Goal: Use online tool/utility: Utilize a website feature to perform a specific function

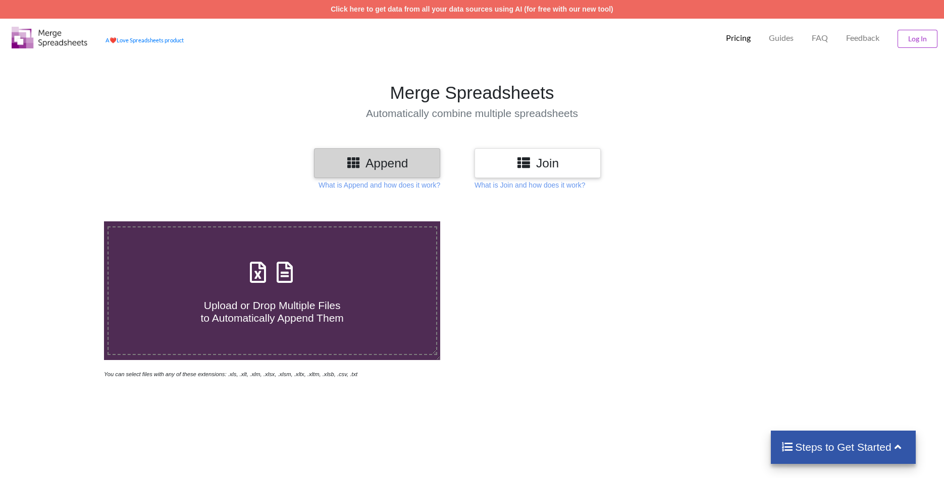
click at [272, 291] on h4 "Upload or Drop Multiple Files to Automatically Append Them" at bounding box center [271, 306] width 327 height 38
click at [67, 222] on input "Upload or Drop Multiple Files to Automatically Append Them" at bounding box center [67, 222] width 0 height 0
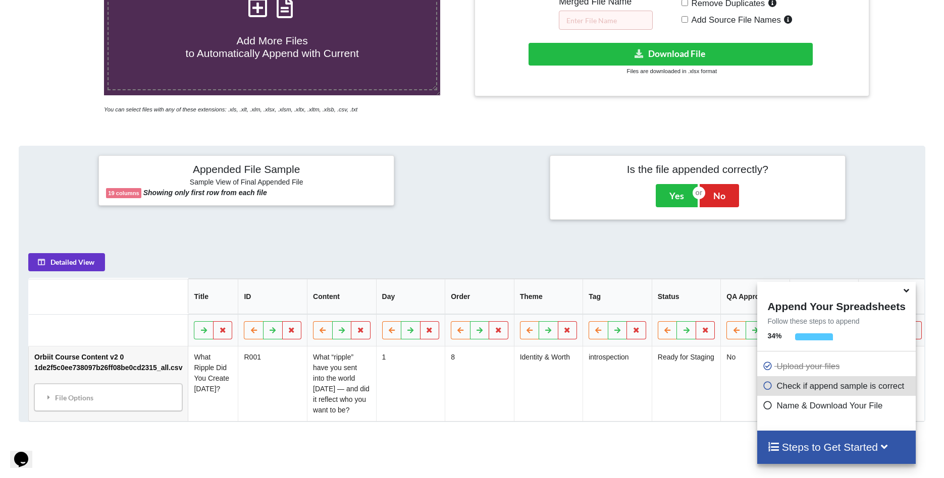
scroll to position [213, 0]
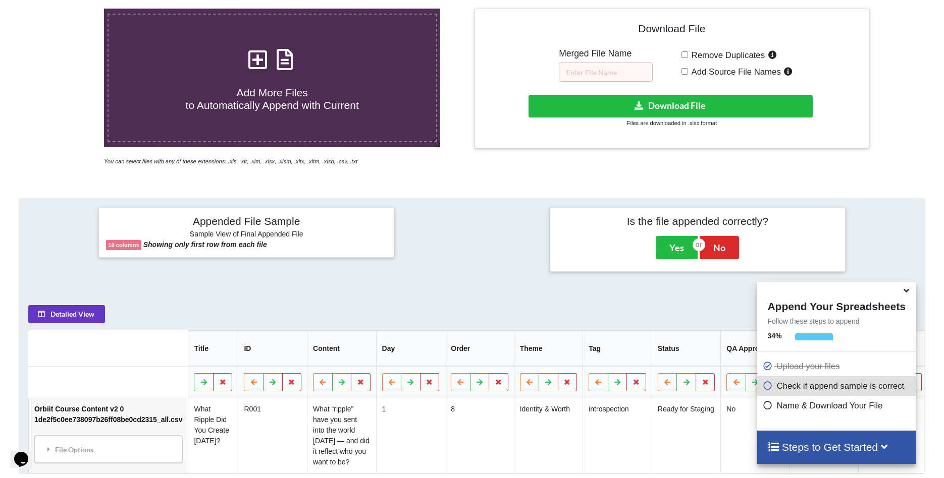
click at [274, 87] on span "Add More Files to Automatically Append with Current" at bounding box center [272, 99] width 173 height 24
click at [67, 9] on input "Add More Files to Automatically Append with Current" at bounding box center [67, 9] width 0 height 0
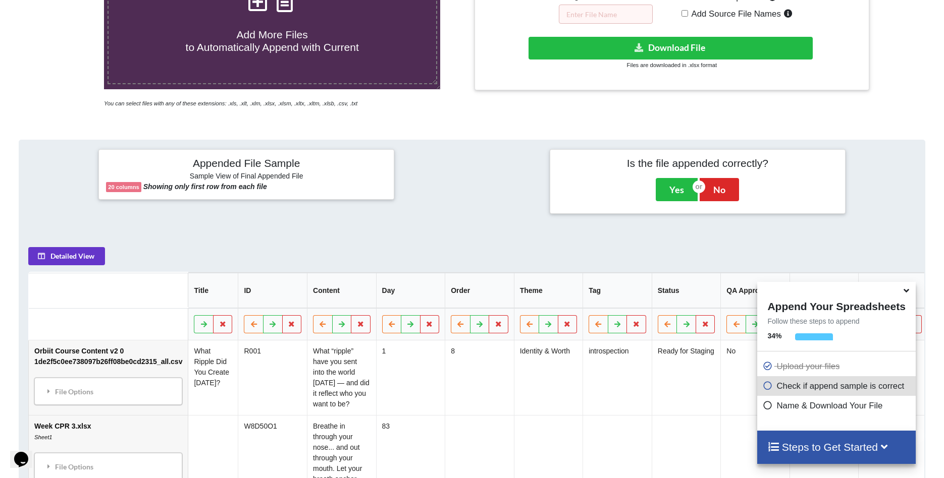
scroll to position [210, 0]
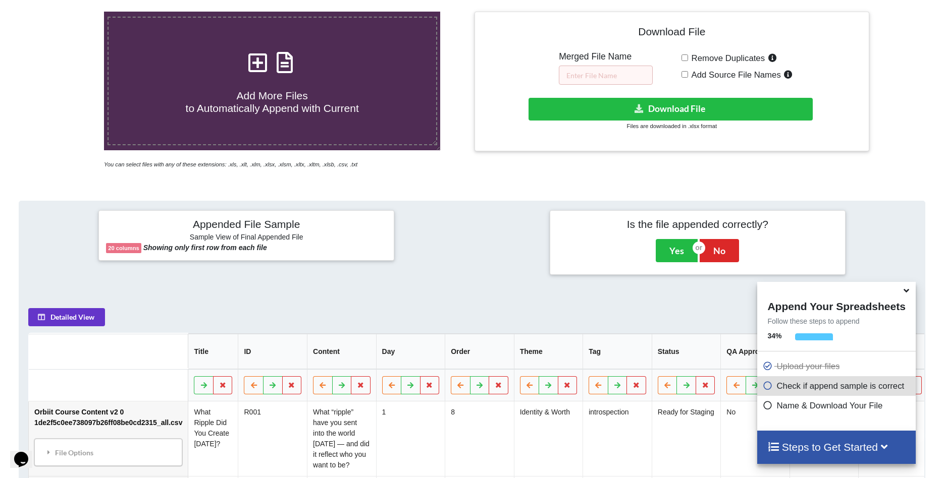
click at [244, 86] on h4 "Add More Files to Automatically Append with Current" at bounding box center [271, 96] width 327 height 38
click at [67, 12] on input "Add More Files to Automatically Append with Current" at bounding box center [67, 12] width 0 height 0
type input "C:\fakepath\CPR Week 2.xlsx"
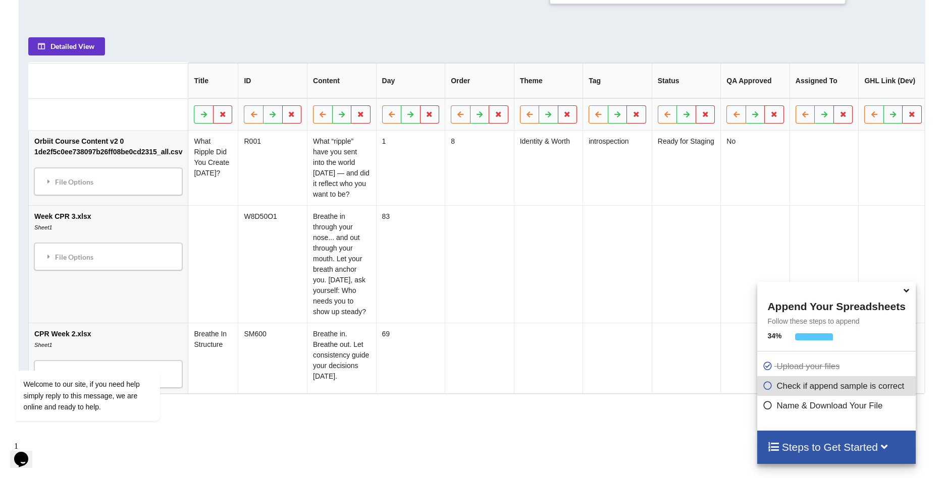
scroll to position [474, 0]
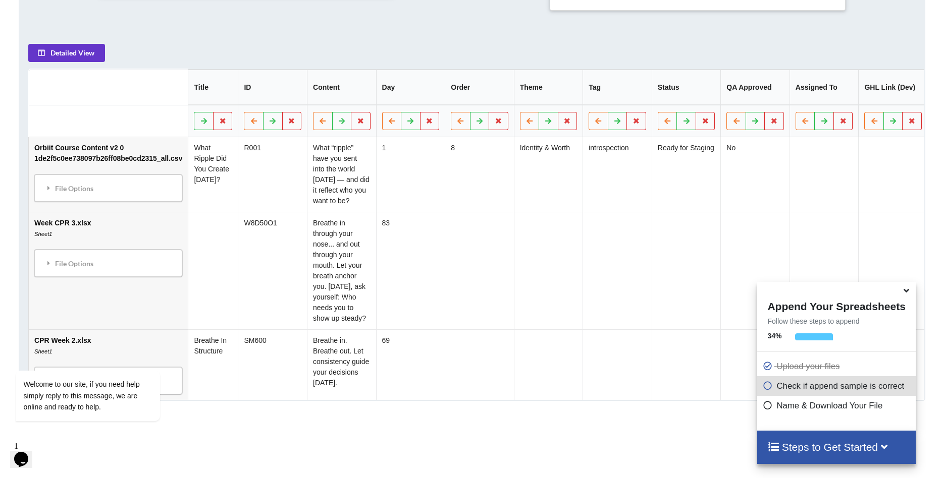
click at [441, 85] on th "Day" at bounding box center [410, 87] width 69 height 35
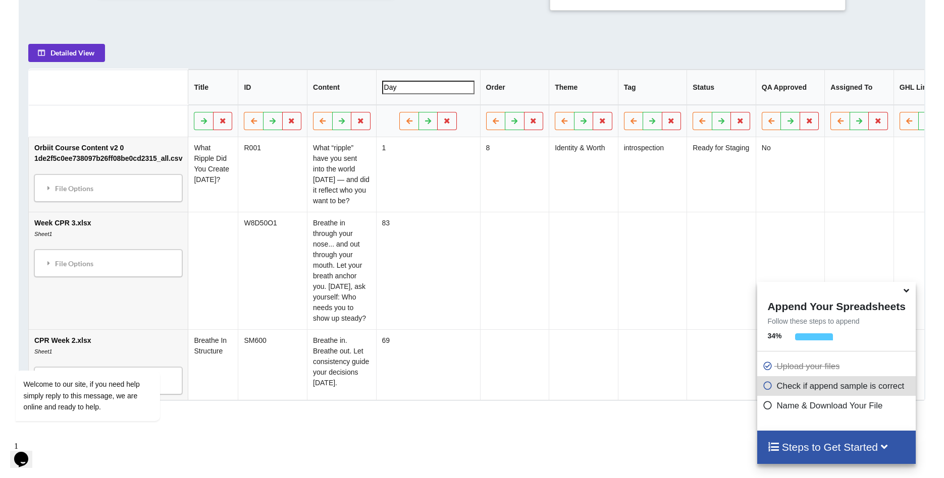
click at [443, 94] on input "Day" at bounding box center [428, 87] width 92 height 14
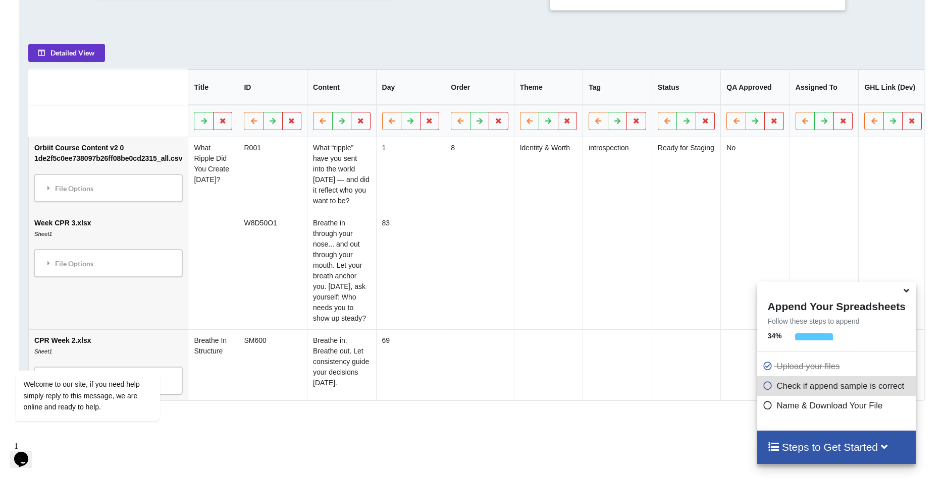
click at [474, 79] on tr "Title ID Content Day Order Theme Tag Status QA Approved Assigned To GHL Link (D…" at bounding box center [778, 87] width 1499 height 35
click at [904, 291] on icon at bounding box center [906, 289] width 11 height 9
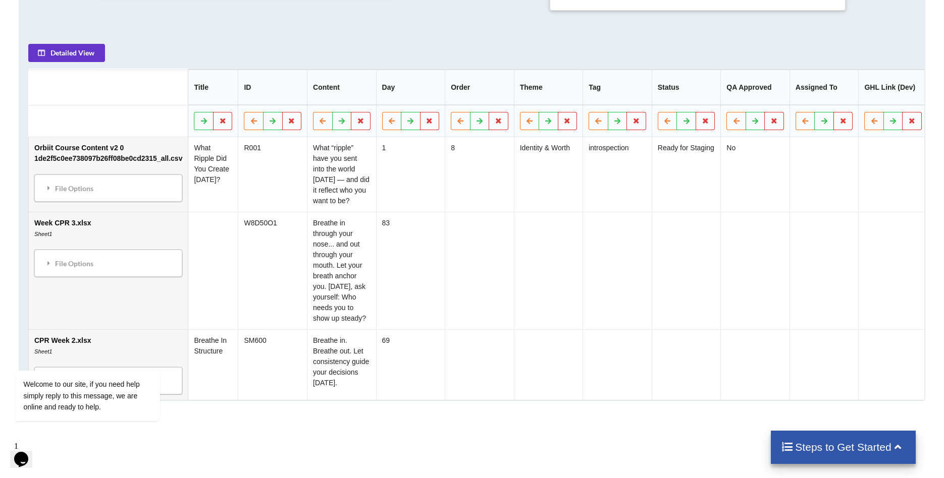
click at [421, 197] on td "1" at bounding box center [410, 174] width 69 height 75
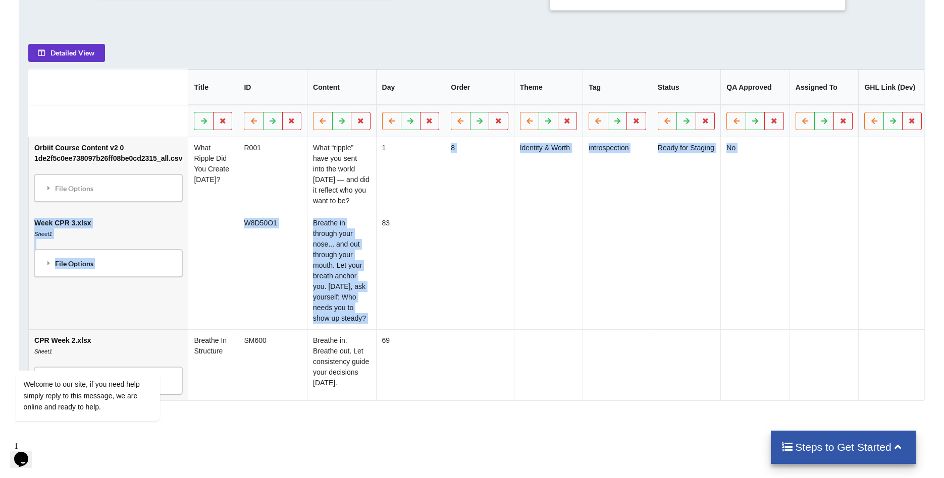
click at [415, 218] on tbody "Orbiit Course Content v2 0 1de2f5c0ee738097b26ff08be0cd2315_all.csv File Option…" at bounding box center [778, 268] width 1499 height 263
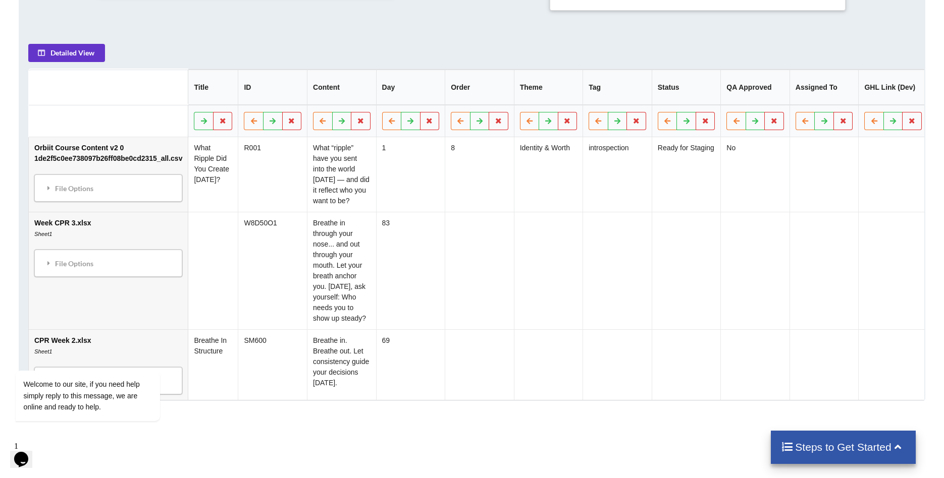
click at [431, 91] on th "Day" at bounding box center [410, 87] width 69 height 35
click at [444, 192] on td "1" at bounding box center [410, 174] width 69 height 75
click at [445, 248] on td "83" at bounding box center [410, 271] width 69 height 118
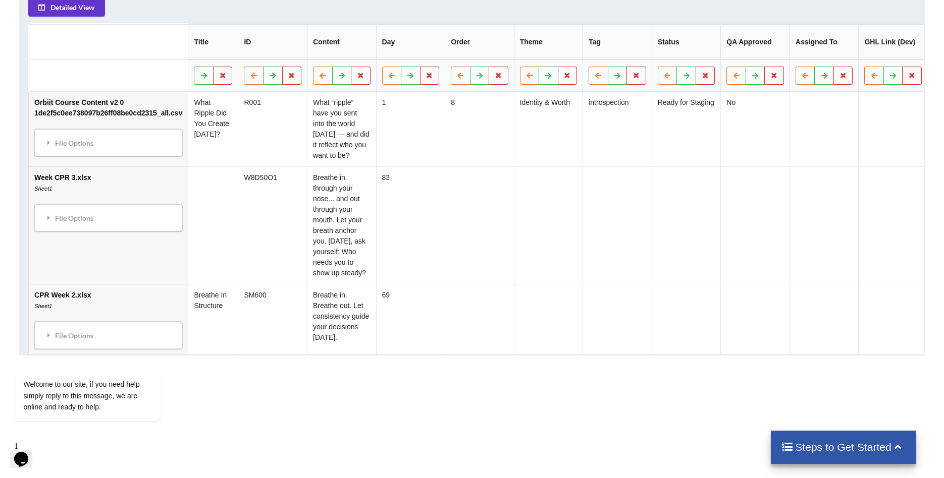
scroll to position [513, 0]
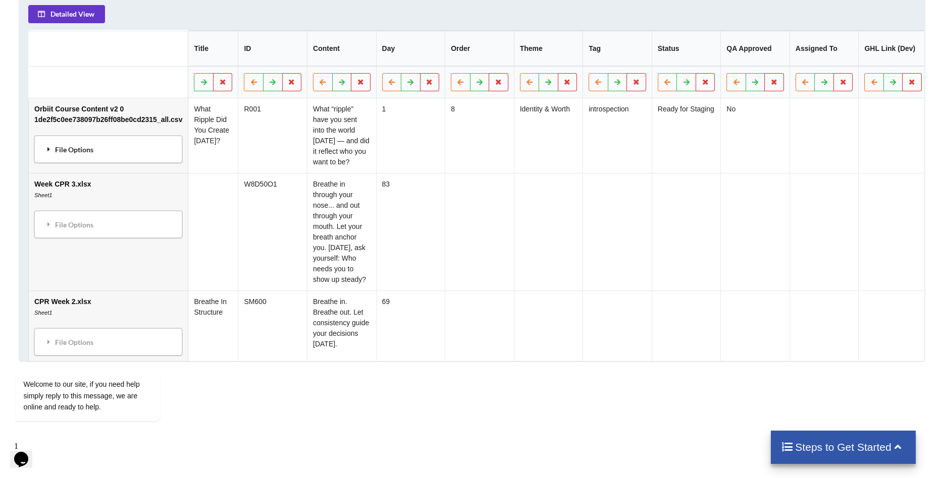
click at [65, 157] on div "File Options" at bounding box center [108, 149] width 142 height 21
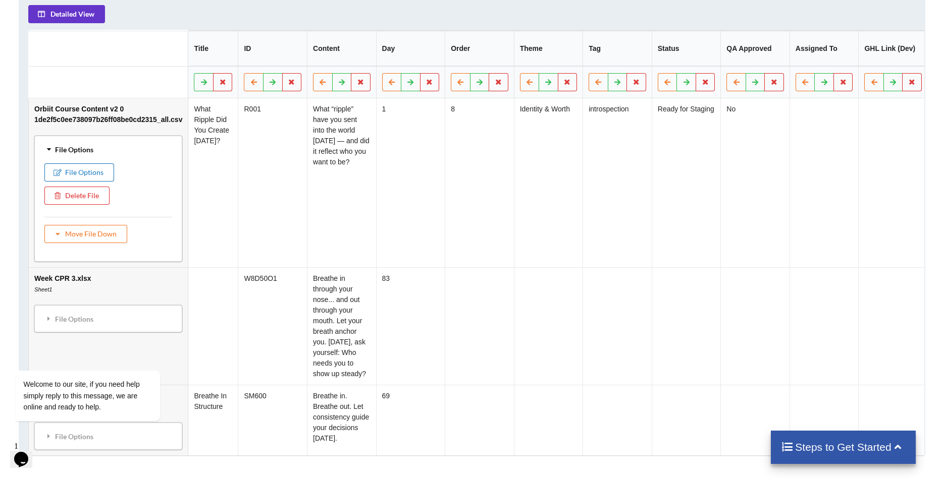
click at [67, 175] on button "File Options" at bounding box center [79, 172] width 70 height 18
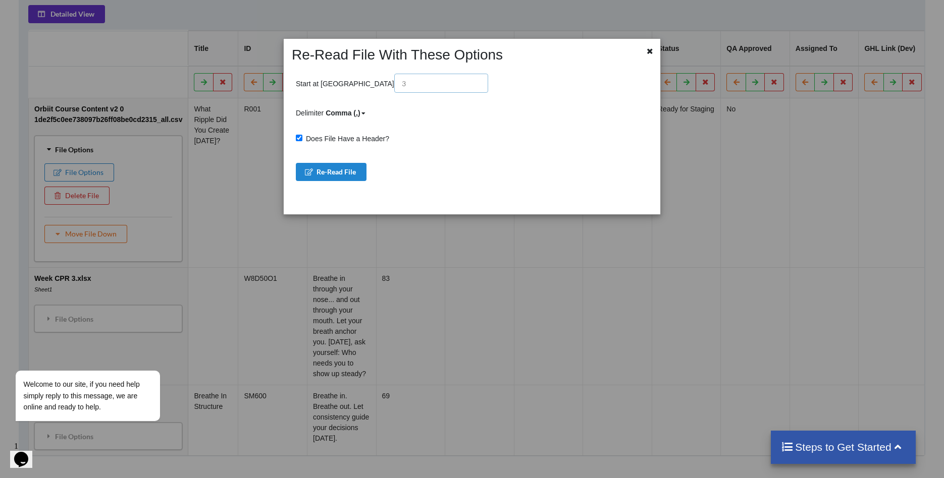
click at [394, 83] on input "text" at bounding box center [441, 83] width 94 height 19
click at [646, 52] on icon at bounding box center [649, 49] width 9 height 7
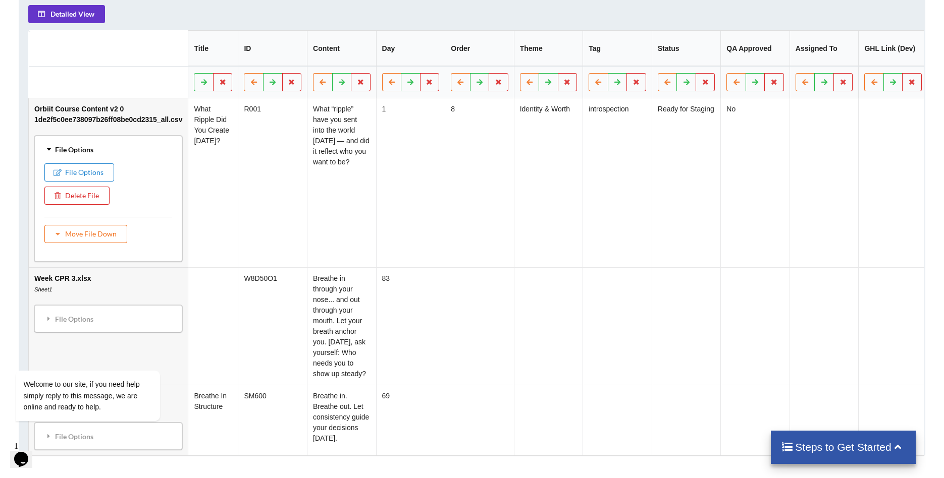
click at [433, 210] on td "1" at bounding box center [410, 182] width 69 height 169
click at [505, 199] on td "8" at bounding box center [479, 182] width 69 height 169
